Goal: Task Accomplishment & Management: Manage account settings

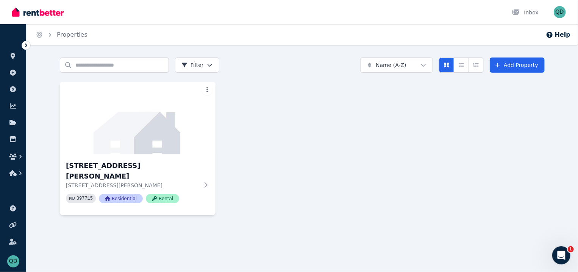
click at [56, 36] on div "Properties" at bounding box center [66, 34] width 41 height 9
click at [48, 35] on icon "Breadcrumb" at bounding box center [50, 35] width 8 height 8
click at [131, 182] on p "8 Burke Rd, Malvern East VIC 3145" at bounding box center [132, 186] width 133 height 8
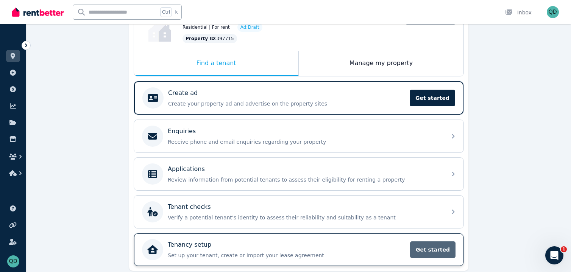
scroll to position [100, 0]
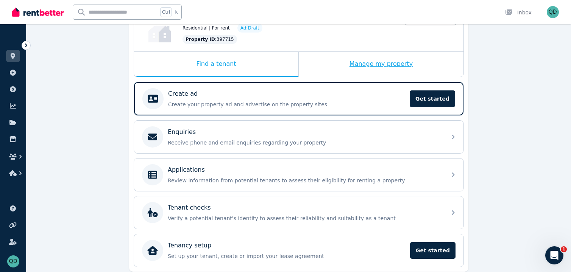
click at [372, 69] on div "Manage my property" at bounding box center [381, 64] width 165 height 25
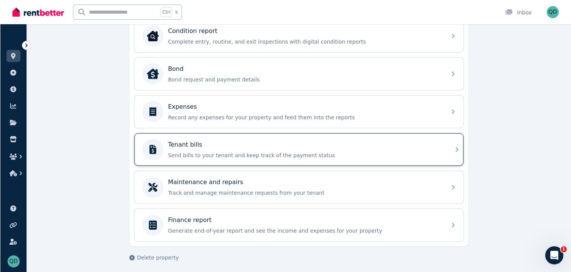
scroll to position [0, 0]
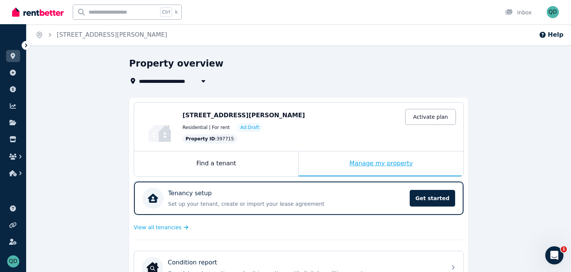
click at [397, 167] on div "Manage my property" at bounding box center [381, 164] width 165 height 25
